Goal: Find contact information: Find contact information

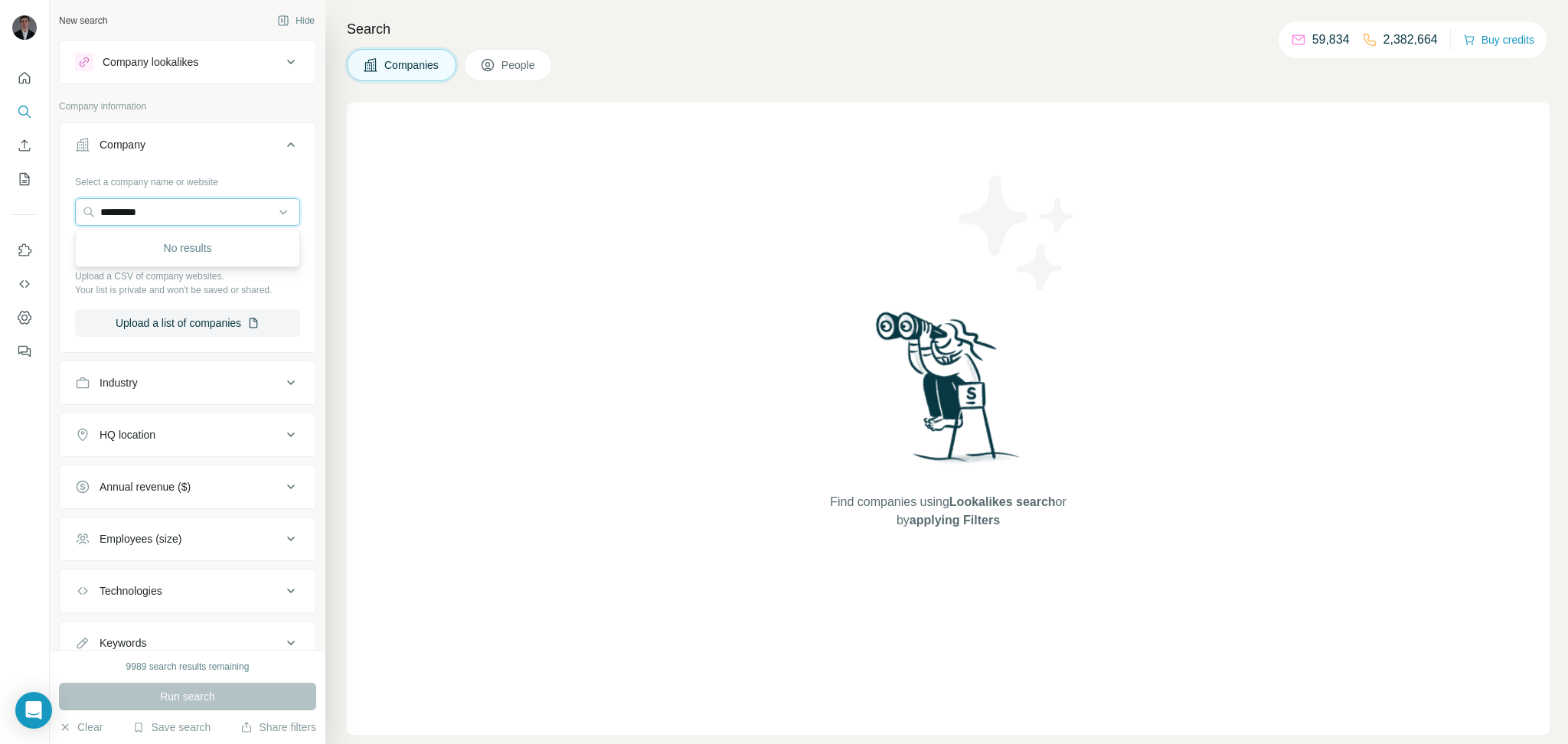
drag, startPoint x: 183, startPoint y: 214, endPoint x: 71, endPoint y: 212, distance: 112.0
click at [71, 212] on div "Select a company name or website ********* Upload a CSV of company websites. Yo…" at bounding box center [187, 259] width 256 height 180
paste input "**********"
type input "**********"
click at [192, 257] on p "[DOMAIN_NAME]" at bounding box center [156, 261] width 74 height 13
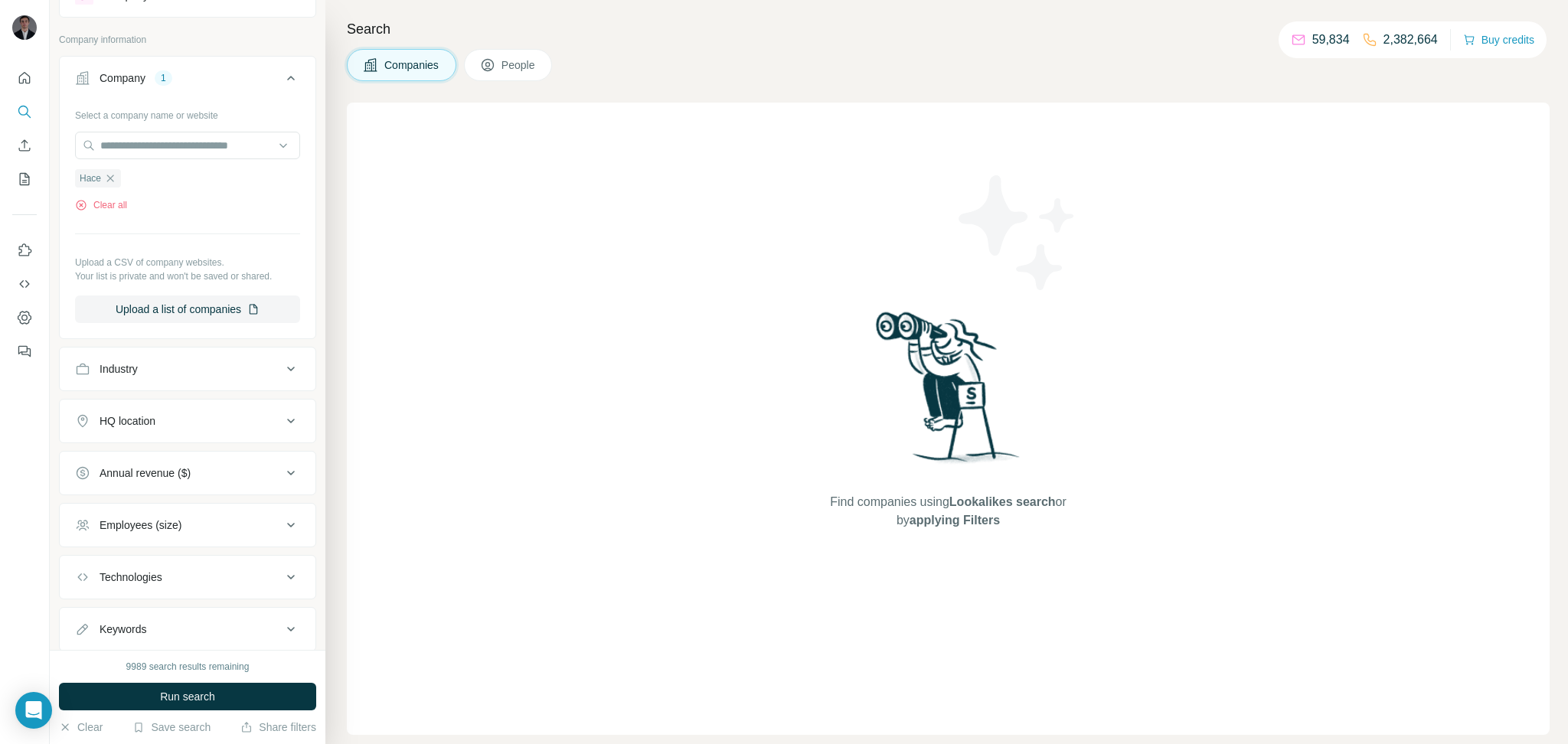
scroll to position [69, 0]
click at [210, 685] on button "Run search" at bounding box center [187, 696] width 257 height 28
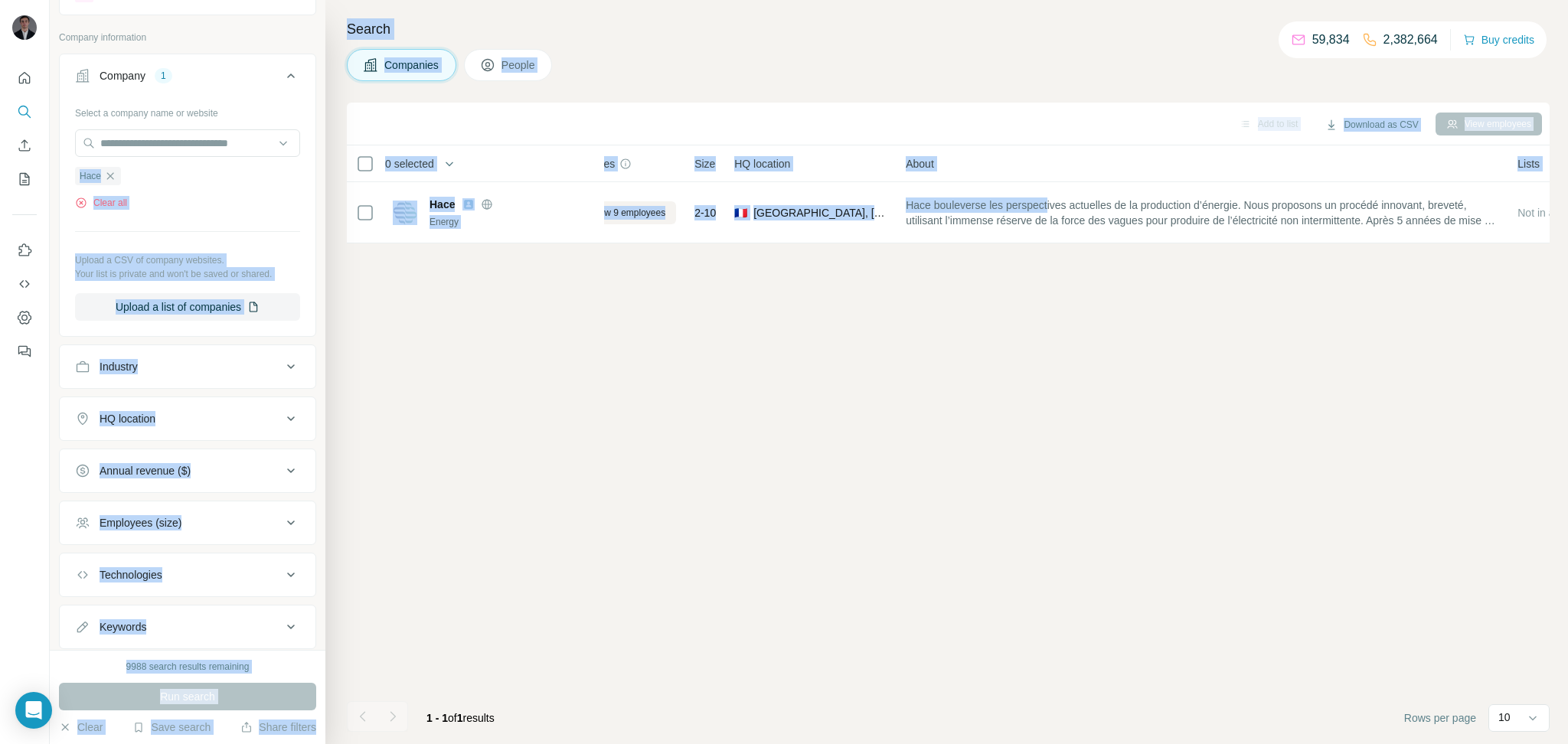
scroll to position [0, 0]
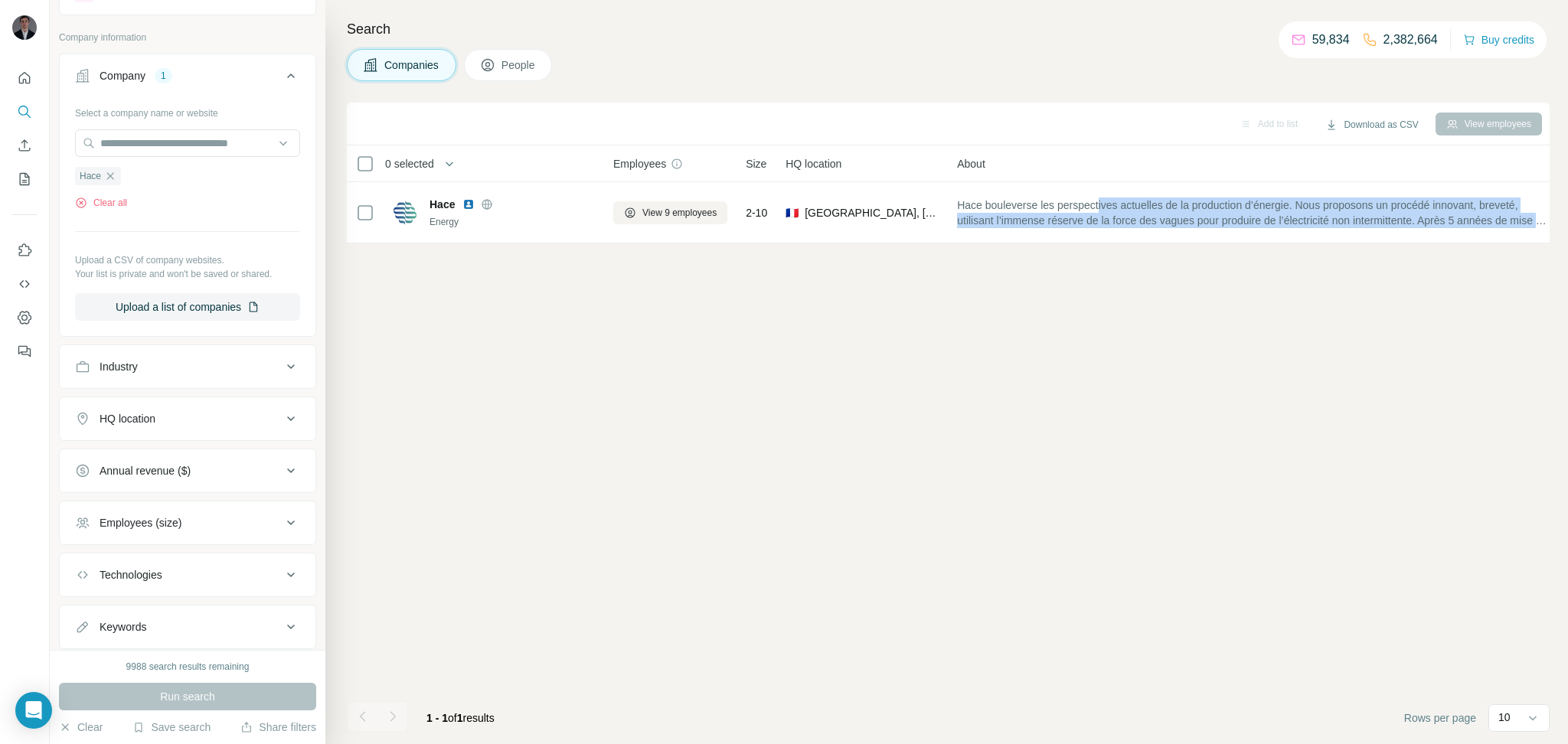
drag, startPoint x: 1111, startPoint y: 200, endPoint x: 1122, endPoint y: 267, distance: 67.9
click at [1122, 267] on div "Add to list Download as CSV View employees 0 selected Companies Employees Size …" at bounding box center [948, 422] width 1203 height 641
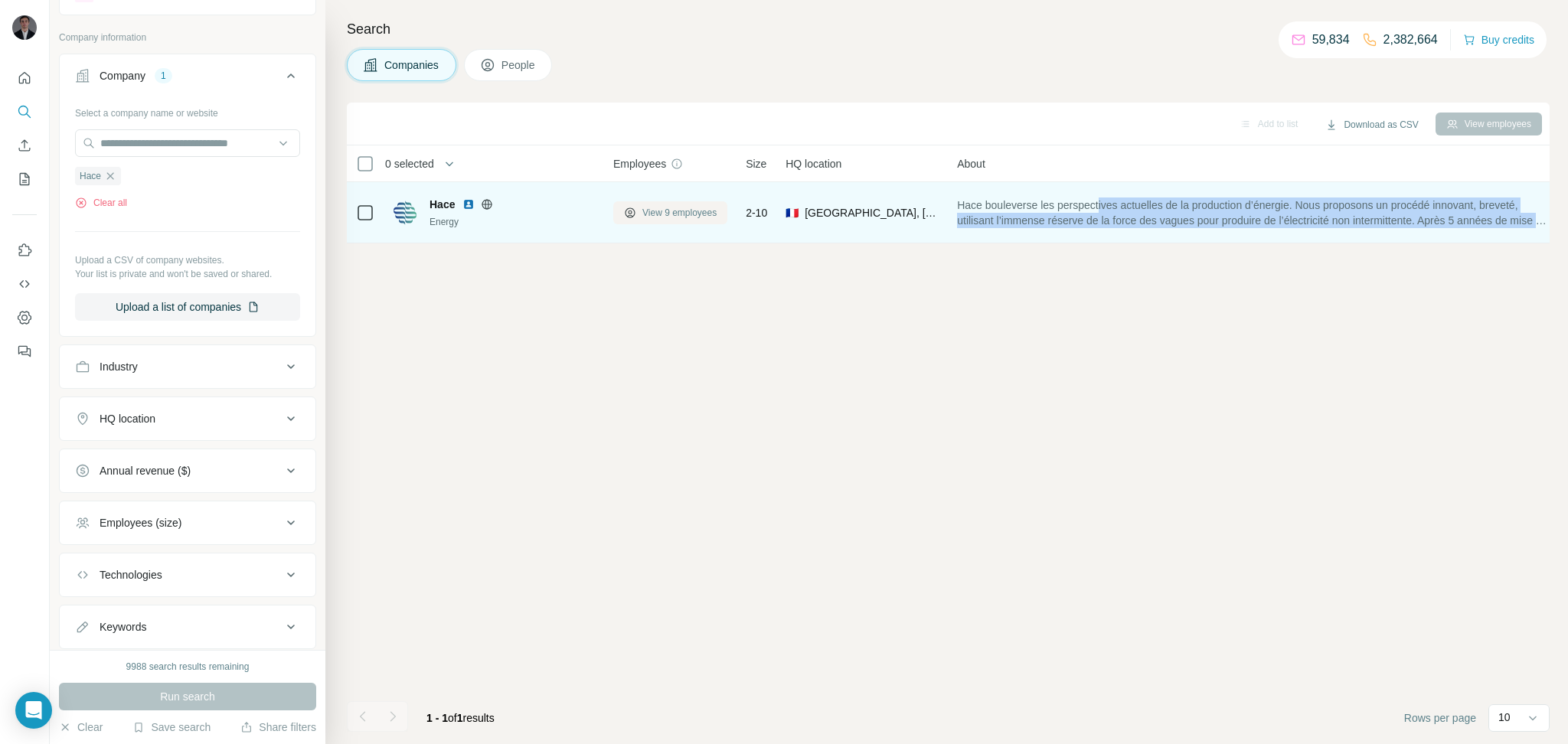
click at [657, 214] on span "View 9 employees" at bounding box center [679, 213] width 75 height 13
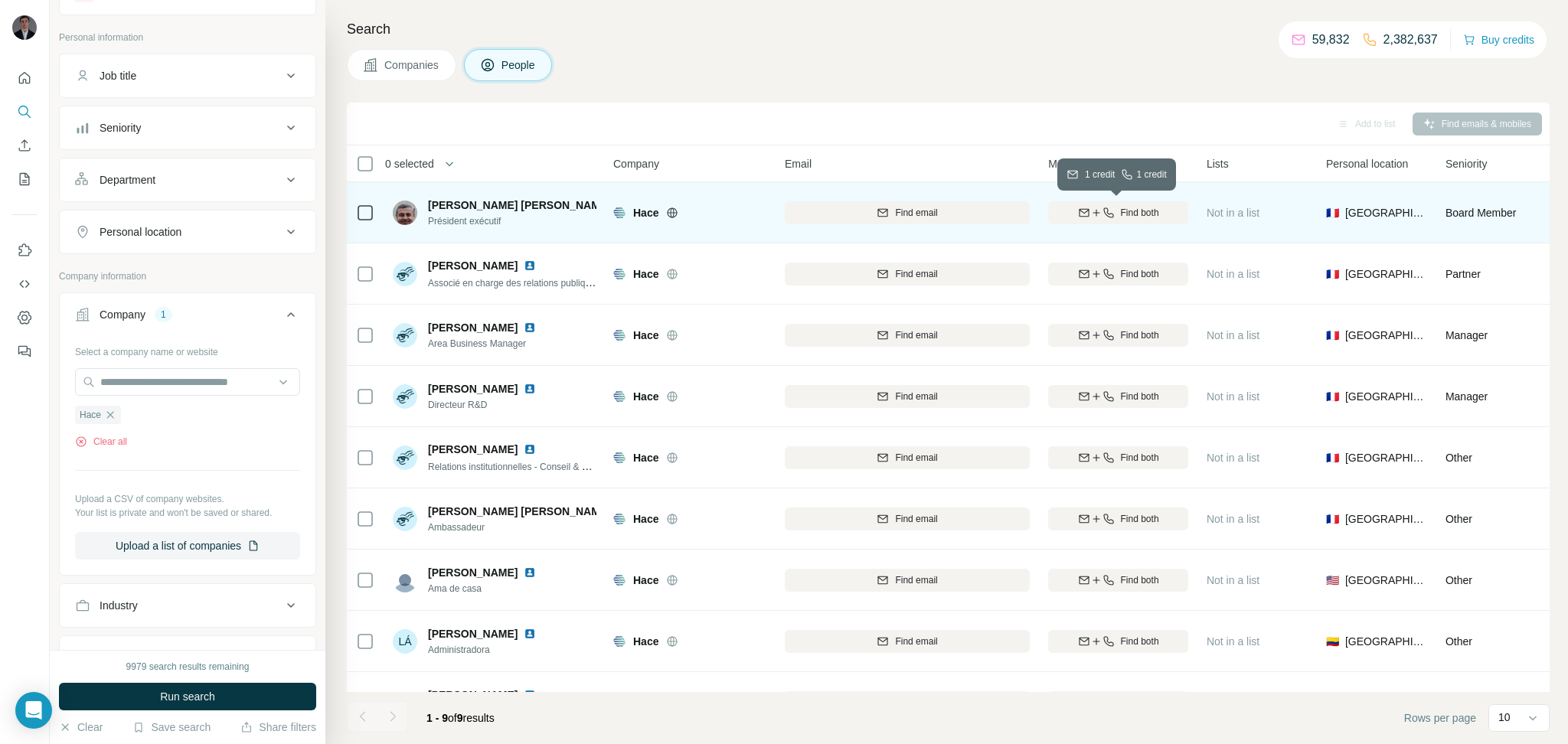
click at [1079, 209] on icon "button" at bounding box center [1084, 213] width 13 height 13
click at [617, 206] on img at bounding box center [623, 204] width 13 height 13
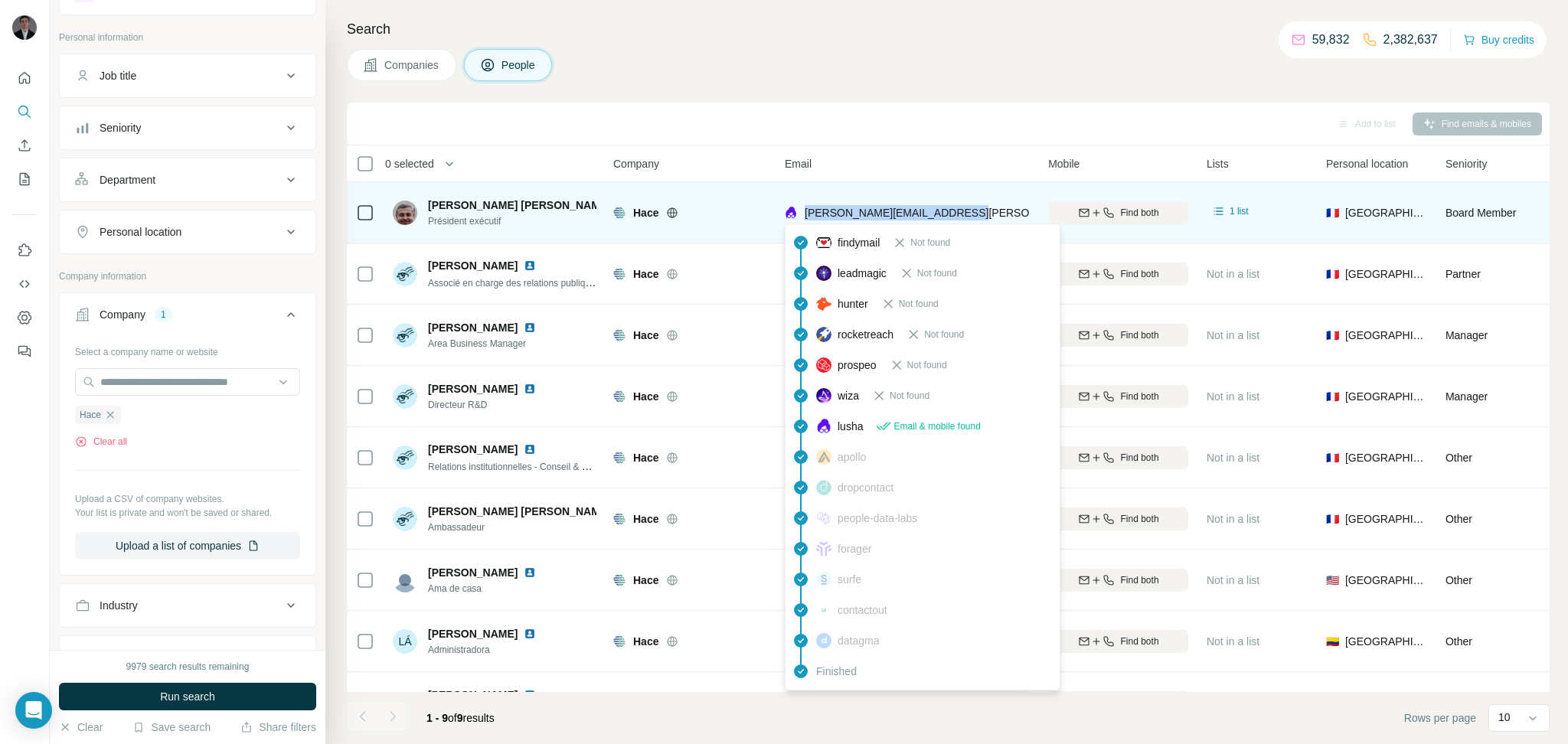
drag, startPoint x: 981, startPoint y: 214, endPoint x: 801, endPoint y: 216, distance: 180.0
click at [801, 216] on div "[PERSON_NAME][EMAIL_ADDRESS][PERSON_NAME][DOMAIN_NAME]" at bounding box center [907, 212] width 245 height 42
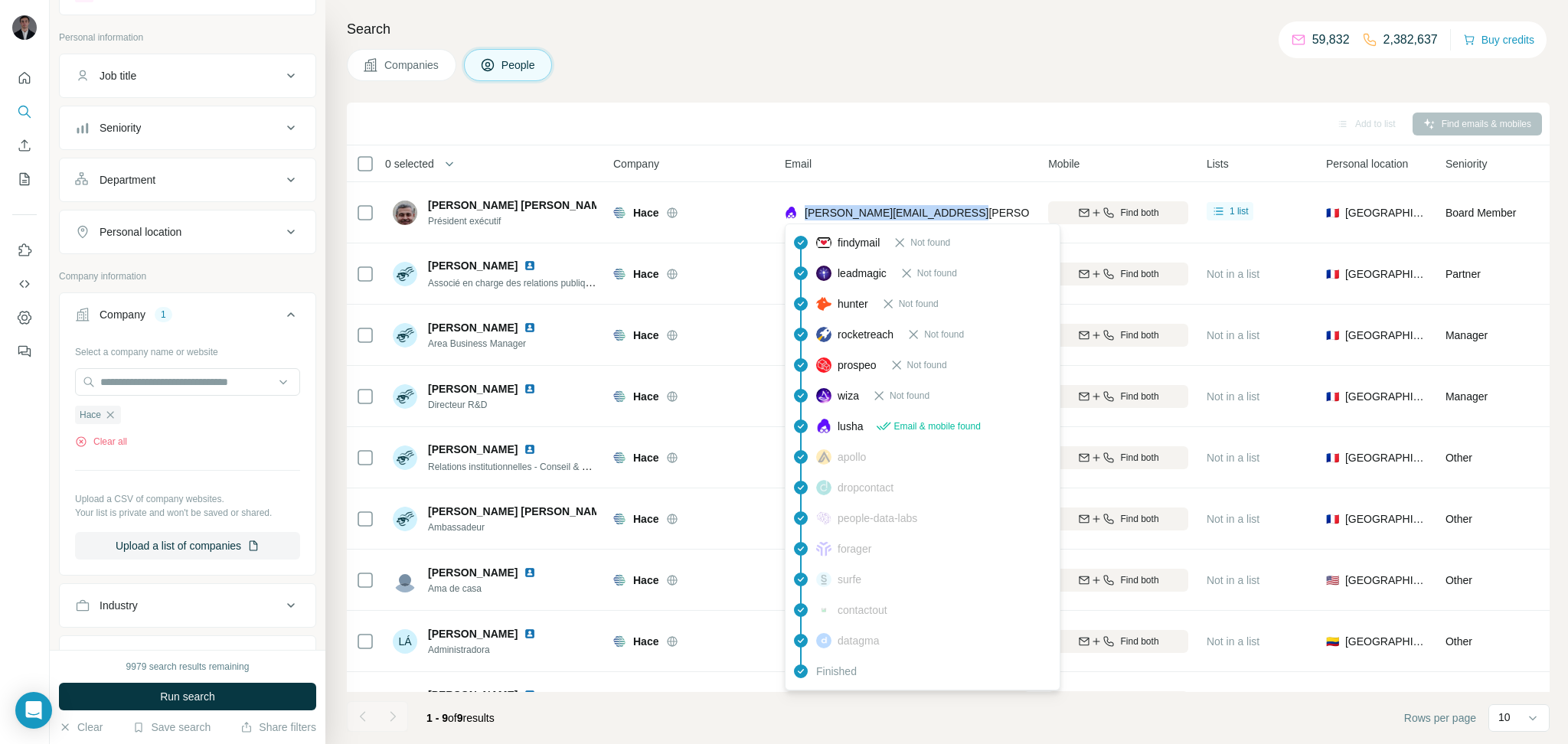
copy span "[PERSON_NAME][EMAIL_ADDRESS][PERSON_NAME][DOMAIN_NAME]"
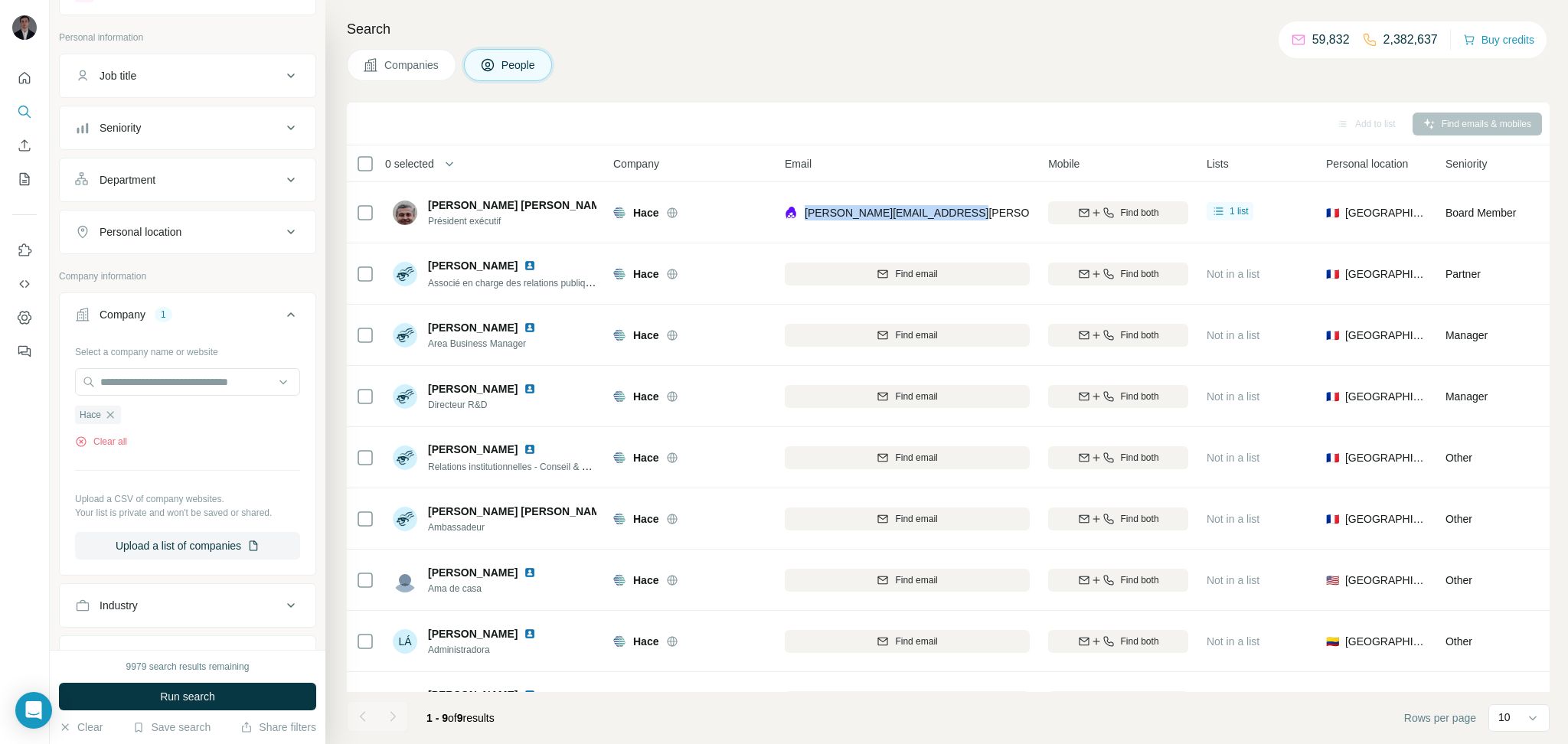
copy span "[PERSON_NAME][EMAIL_ADDRESS][PERSON_NAME][DOMAIN_NAME]"
